Goal: Transaction & Acquisition: Purchase product/service

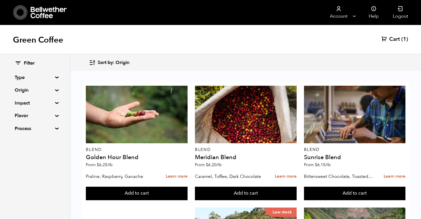
click at [55, 89] on summary "Origin" at bounding box center [35, 90] width 41 height 7
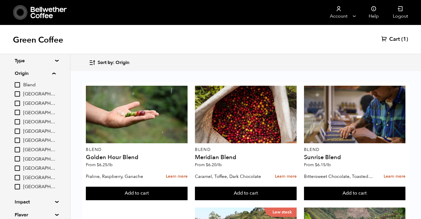
scroll to position [16, 0]
click at [67, 124] on div "Filter Type Blend Single Origin Decaf Seasonal Year Round Origin Blend Brazil B…" at bounding box center [35, 138] width 70 height 200
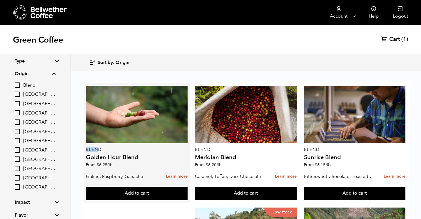
drag, startPoint x: 86, startPoint y: 150, endPoint x: 100, endPoint y: 150, distance: 13.5
click at [100, 150] on p "Blend" at bounding box center [137, 150] width 102 height 4
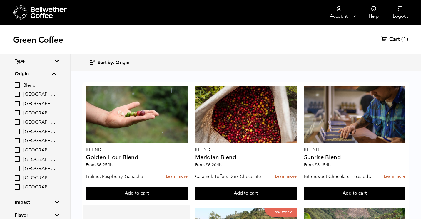
scroll to position [109, 0]
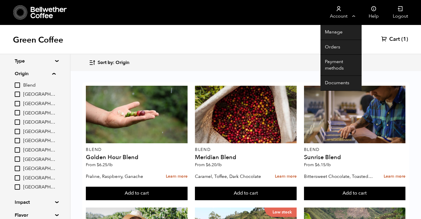
drag, startPoint x: 143, startPoint y: 130, endPoint x: 330, endPoint y: 1, distance: 227.7
click at [0, 25] on div "Store 1 Account Manage Orders" at bounding box center [210, 25] width 421 height 0
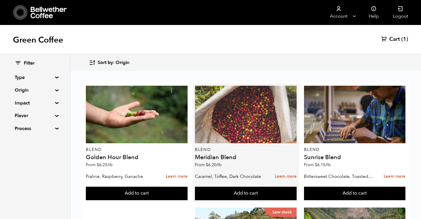
scroll to position [124, 0]
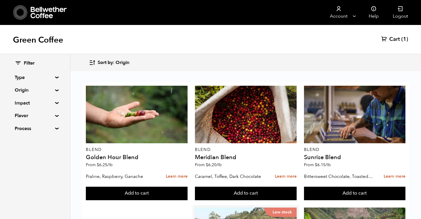
scroll to position [258, 0]
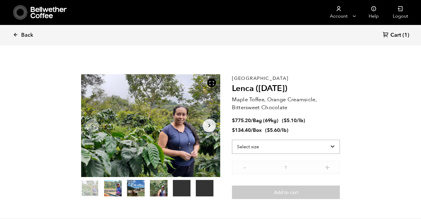
click at [292, 146] on select "Select size Bag (69kg) (152 lbs) Box (24 lbs)" at bounding box center [286, 147] width 108 height 14
select select "bag-2"
click at [232, 140] on select "Select size Bag (69kg) (152 lbs) Box (24 lbs)" at bounding box center [286, 147] width 108 height 14
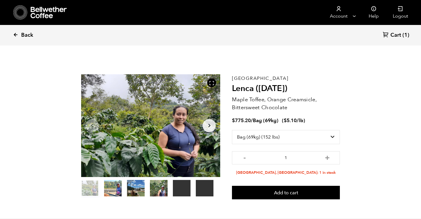
click at [21, 33] on span "Back" at bounding box center [27, 35] width 12 height 7
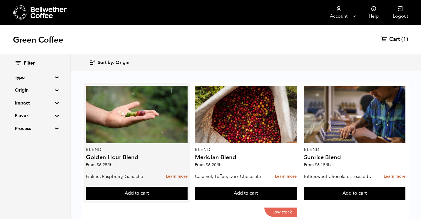
scroll to position [166, 0]
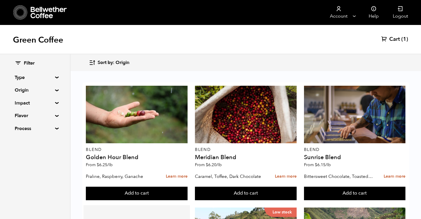
click at [130, 187] on button "Add to cart" at bounding box center [137, 194] width 102 height 14
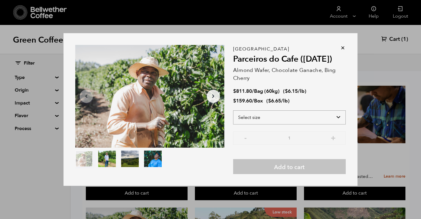
click at [253, 115] on select "Select size Bag (60kg) (132 lbs) Box (24 lbs)" at bounding box center [289, 118] width 113 height 14
select select "bag-3"
click at [233, 111] on select "Select size Bag (60kg) (132 lbs) Box (24 lbs)" at bounding box center [289, 118] width 113 height 14
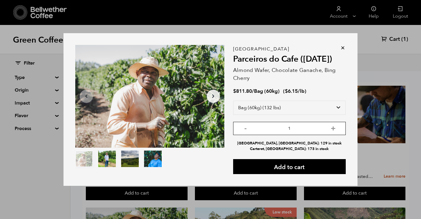
click at [324, 128] on input "1" at bounding box center [289, 128] width 113 height 13
click at [344, 47] on icon at bounding box center [343, 48] width 6 height 6
